Goal: Information Seeking & Learning: Learn about a topic

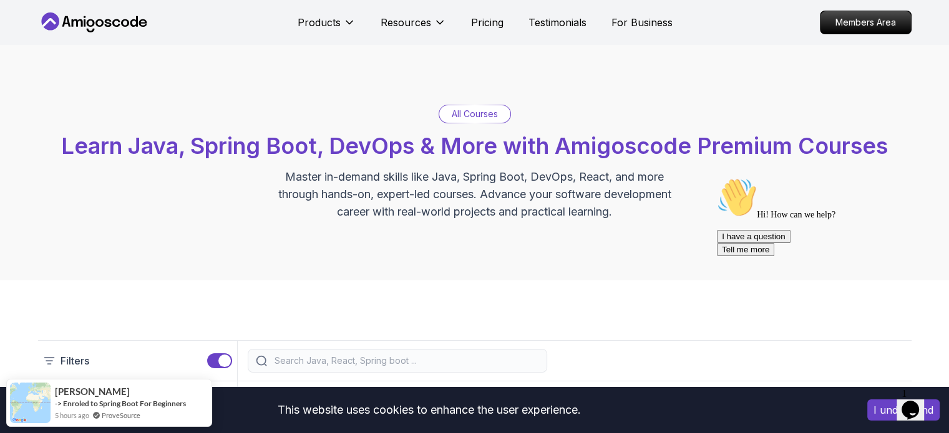
click at [478, 109] on p "All Courses" at bounding box center [475, 114] width 46 height 12
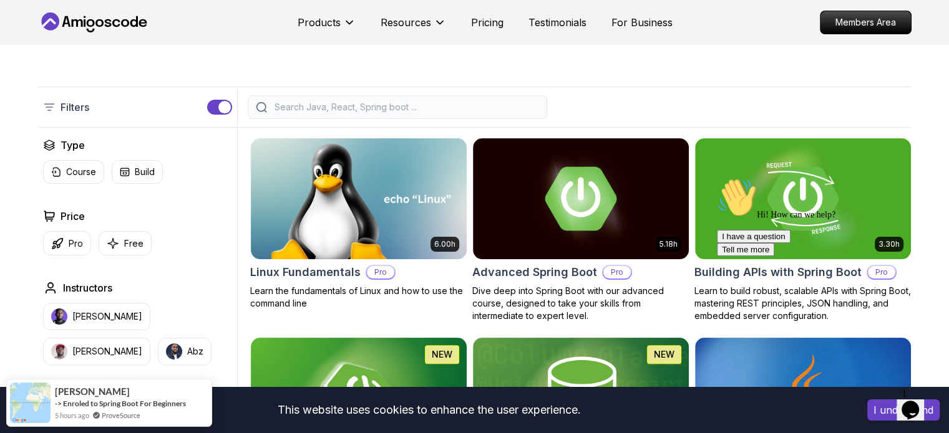
scroll to position [312, 0]
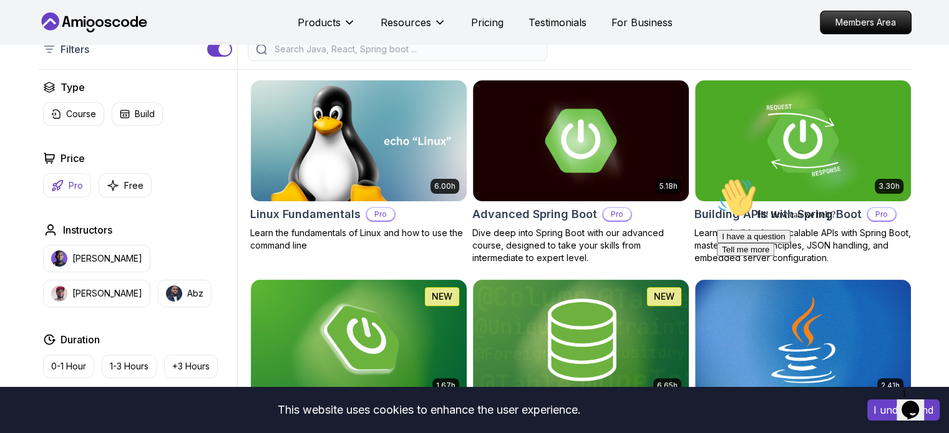
click at [70, 185] on p "Pro" at bounding box center [76, 186] width 14 height 12
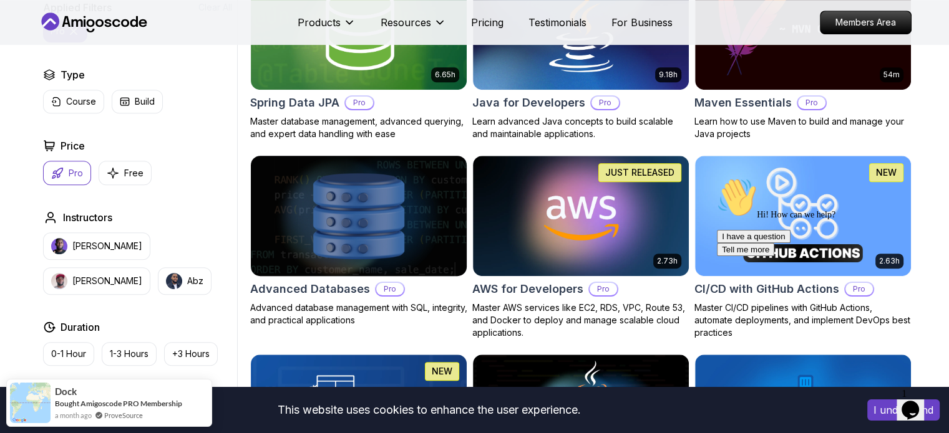
scroll to position [624, 0]
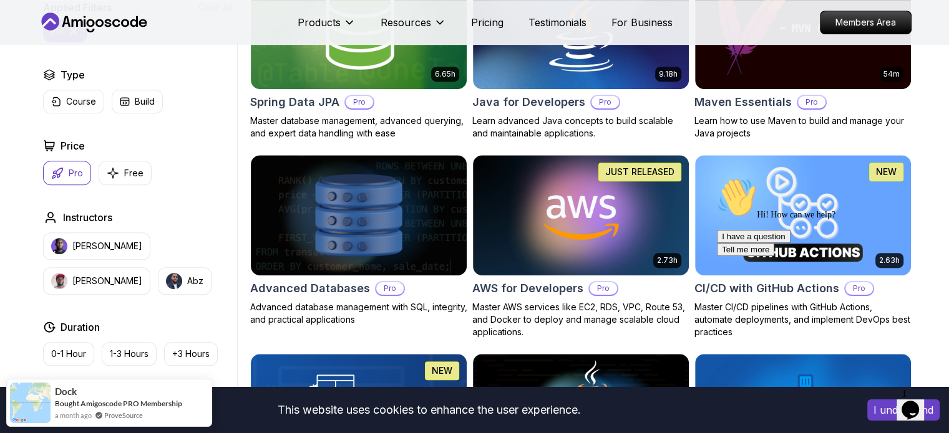
click at [725, 203] on div "Hi! How can we help? I have a question Tell me more" at bounding box center [829, 217] width 225 height 79
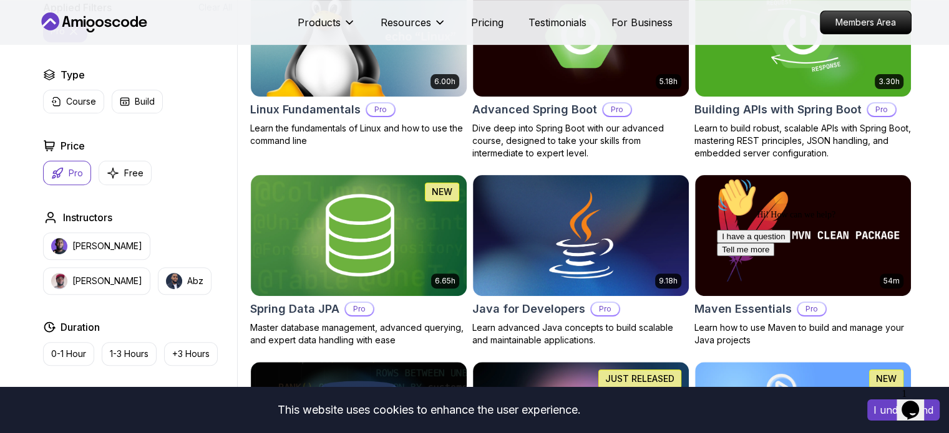
scroll to position [312, 0]
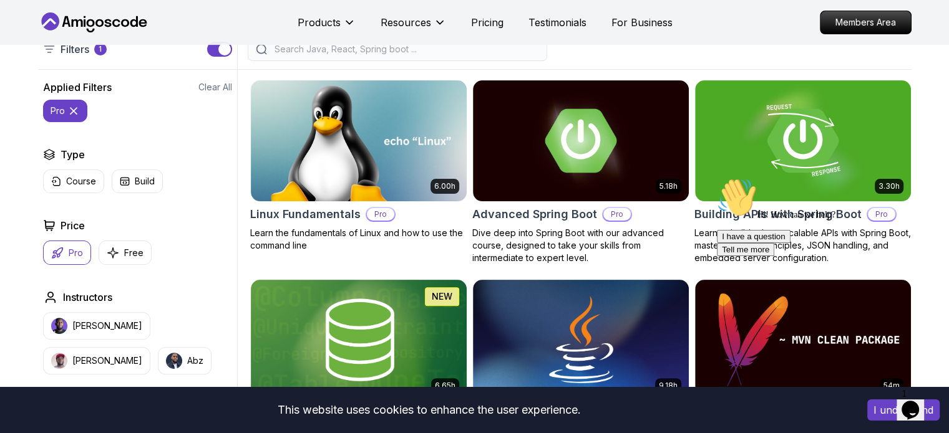
click at [839, 35] on nav "Products Resources Pricing Testimonials For Business Members Area" at bounding box center [474, 22] width 873 height 45
click at [839, 28] on p "Members Area" at bounding box center [865, 22] width 86 height 21
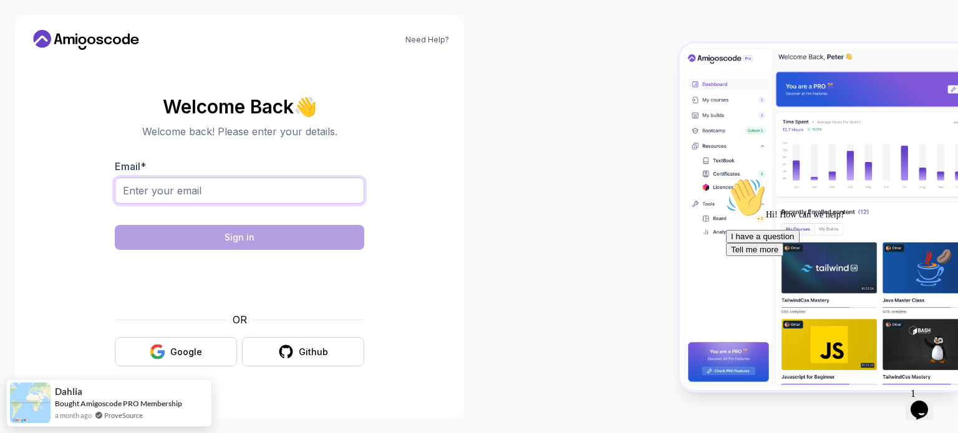
click at [198, 192] on input "Email *" at bounding box center [239, 191] width 249 height 26
type input "[EMAIL_ADDRESS][DOMAIN_NAME]"
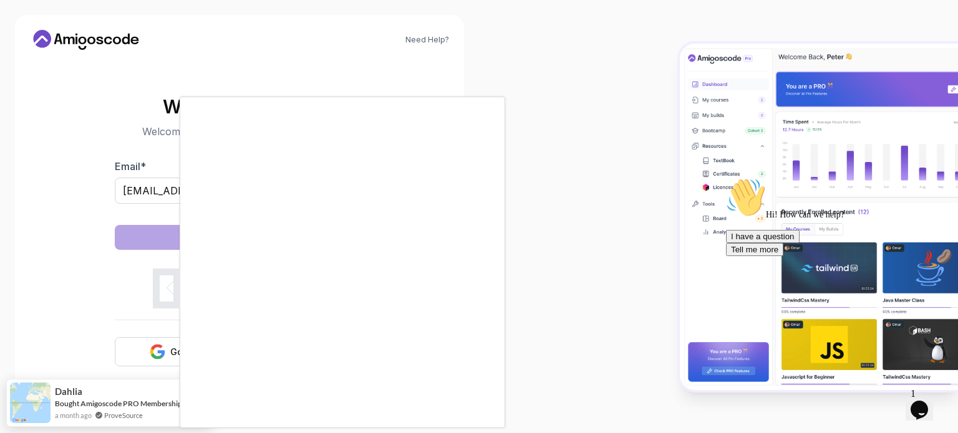
click at [162, 286] on div at bounding box center [479, 216] width 958 height 433
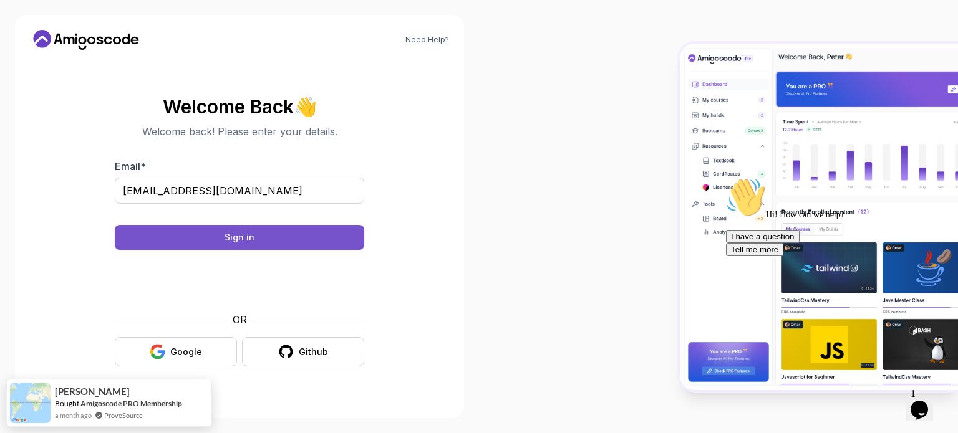
click at [242, 239] on div "Sign in" at bounding box center [240, 237] width 30 height 12
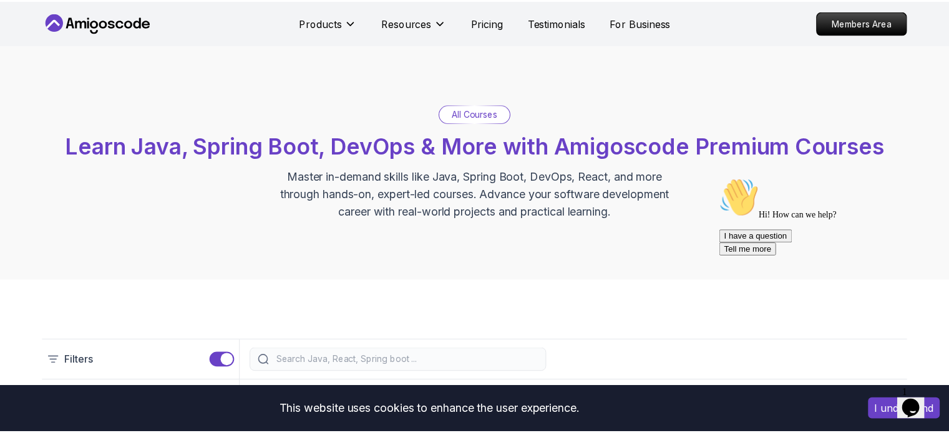
scroll to position [312, 0]
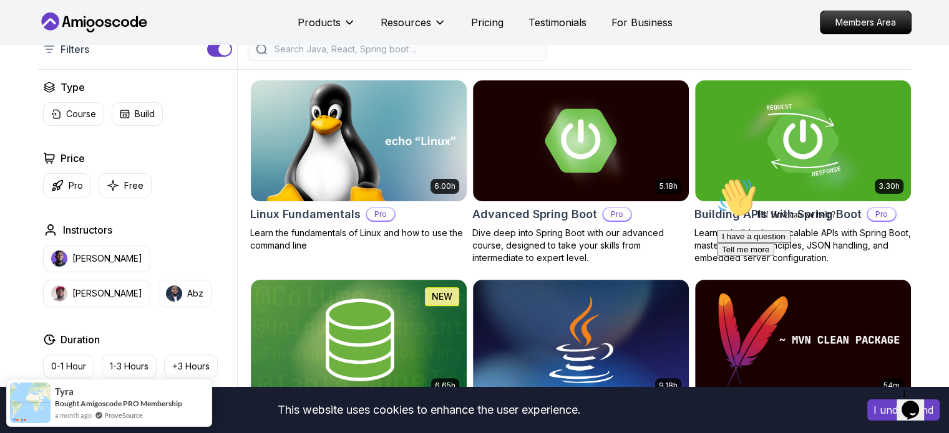
click at [379, 215] on p "Pro" at bounding box center [380, 214] width 27 height 12
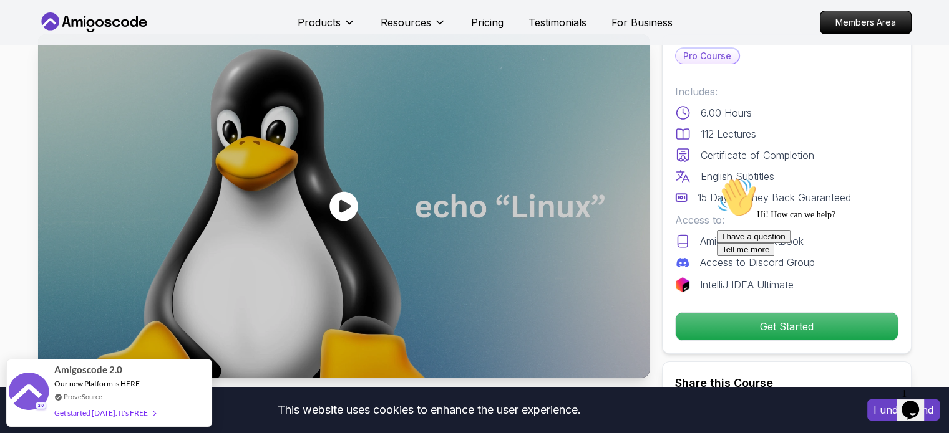
scroll to position [62, 0]
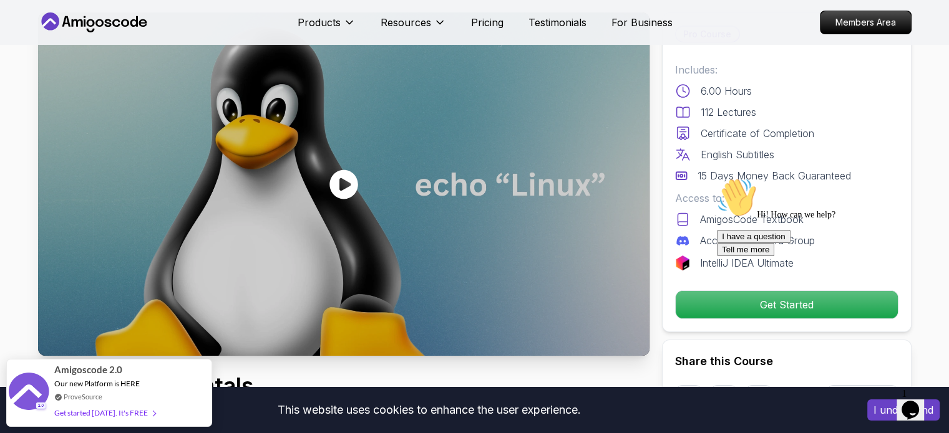
click at [717, 178] on icon "Chat attention grabber" at bounding box center [717, 178] width 0 height 0
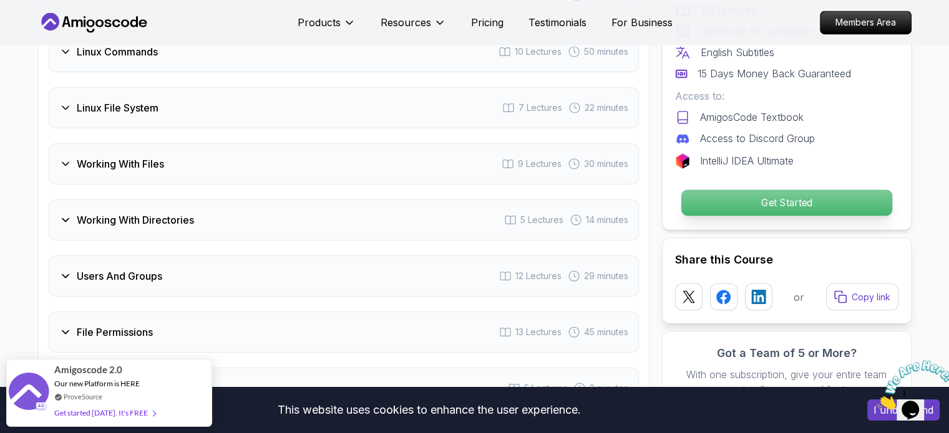
click at [694, 190] on p "Get Started" at bounding box center [785, 203] width 211 height 26
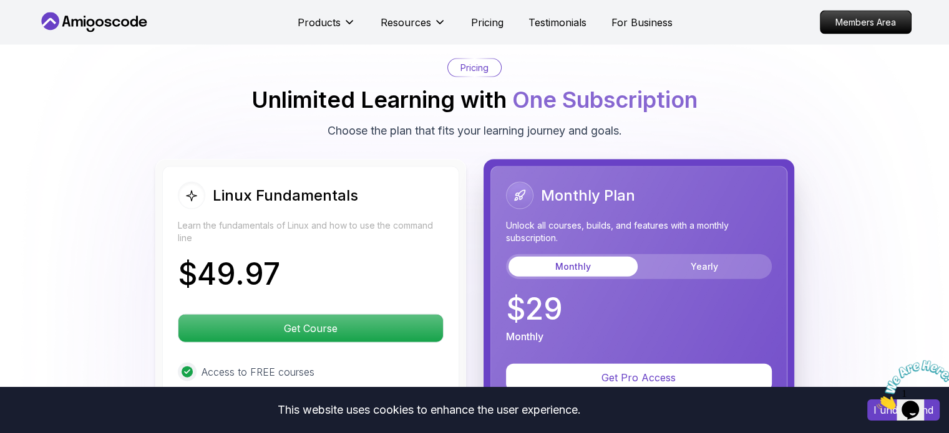
scroll to position [2735, 0]
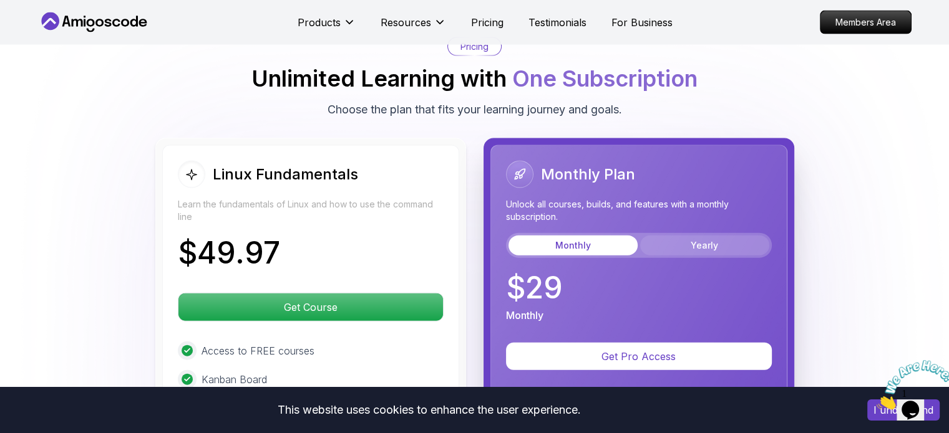
click at [712, 236] on button "Yearly" at bounding box center [704, 246] width 129 height 20
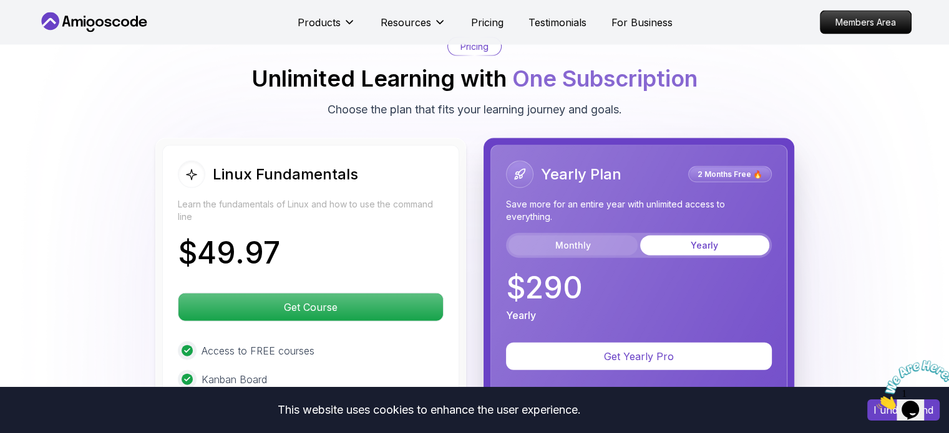
click at [612, 236] on button "Monthly" at bounding box center [572, 246] width 129 height 20
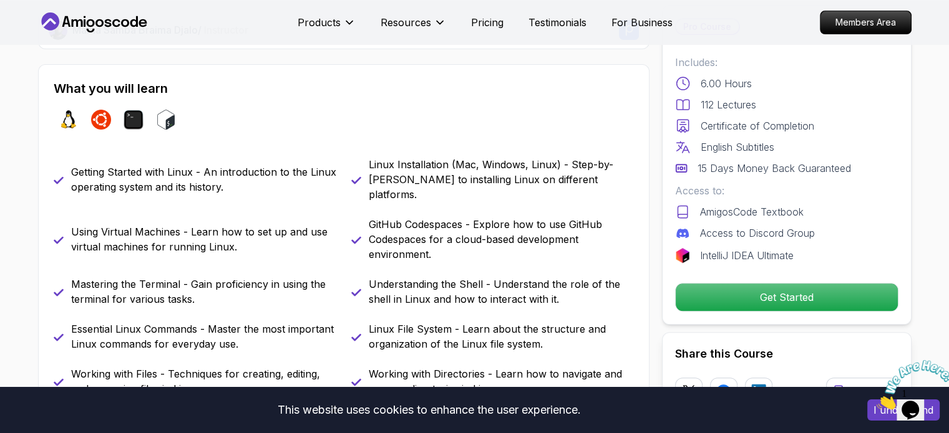
scroll to position [115, 0]
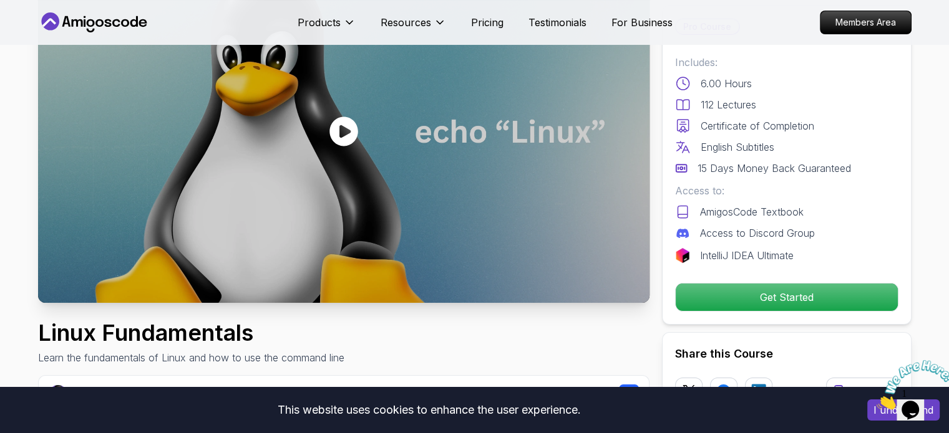
click at [75, 19] on icon at bounding box center [76, 22] width 11 height 7
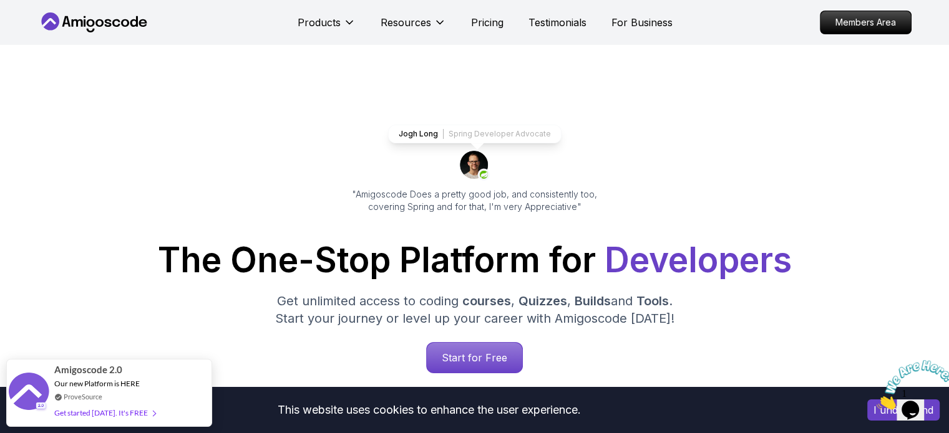
click at [79, 24] on icon at bounding box center [94, 22] width 112 height 20
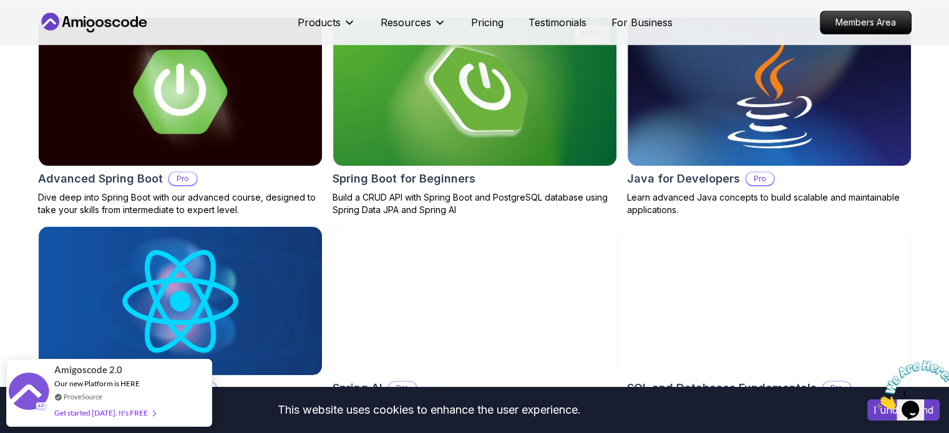
scroll to position [1185, 0]
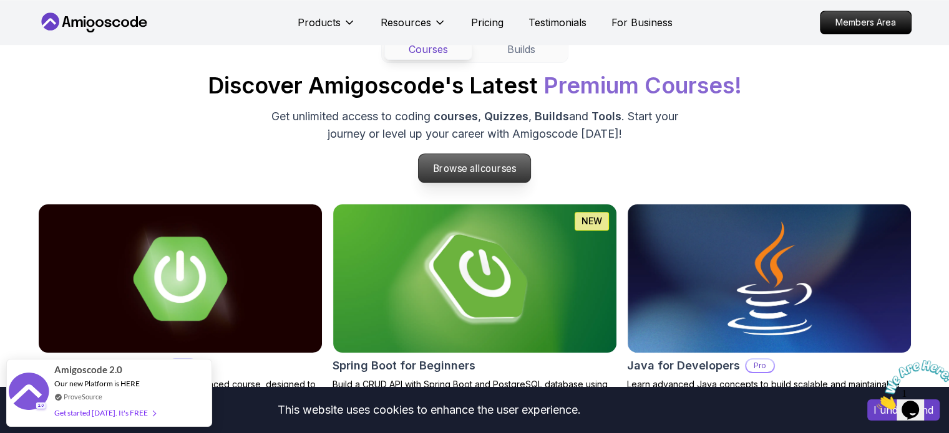
click at [491, 159] on p "Browse all courses" at bounding box center [474, 168] width 112 height 29
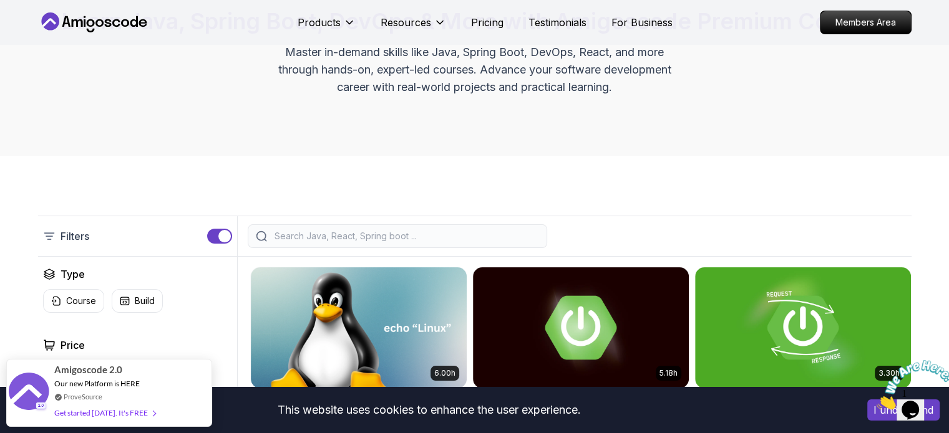
scroll to position [312, 0]
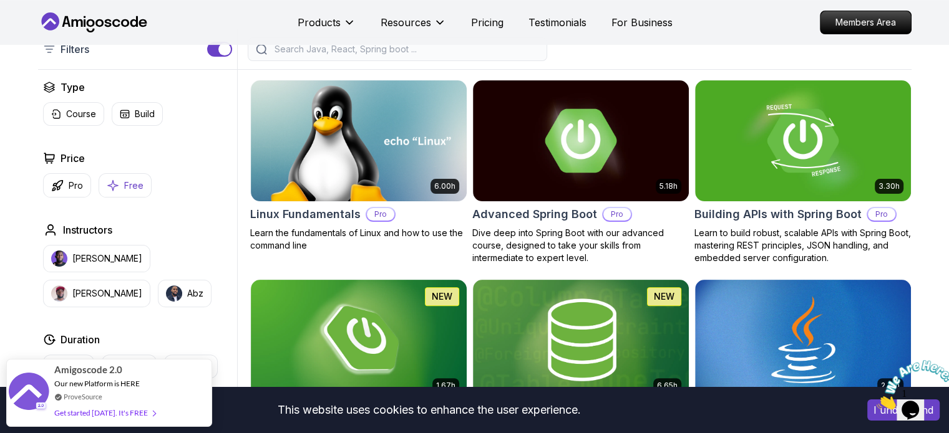
click at [117, 182] on icon "button" at bounding box center [113, 185] width 12 height 13
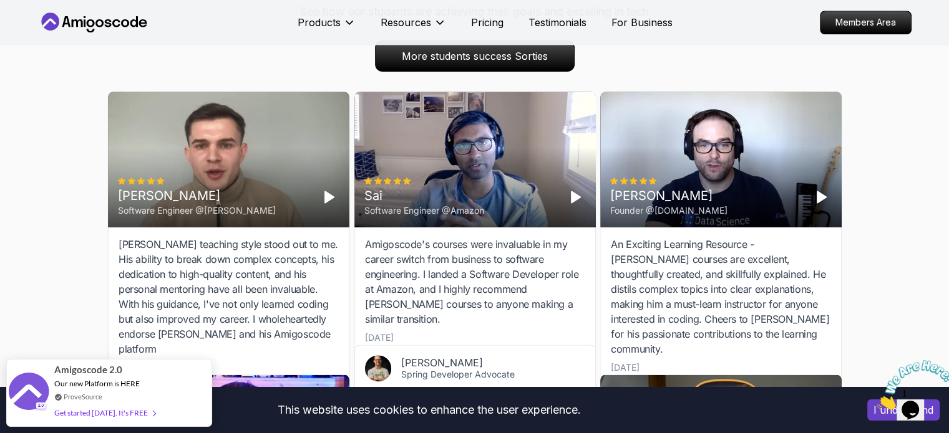
scroll to position [2058, 0]
